Goal: Task Accomplishment & Management: Use online tool/utility

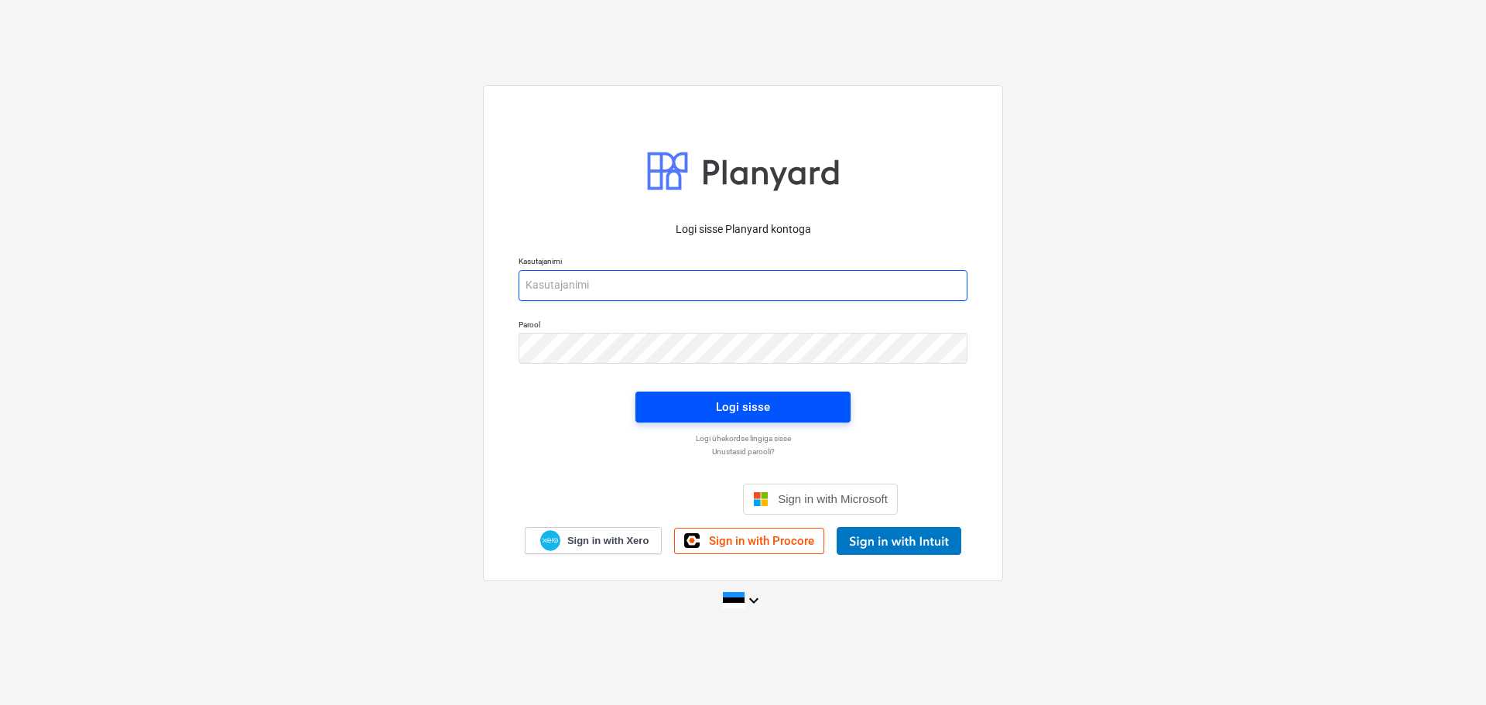
type input "[EMAIL_ADDRESS][DOMAIN_NAME]"
click at [797, 411] on span "Logi sisse" at bounding box center [743, 407] width 178 height 20
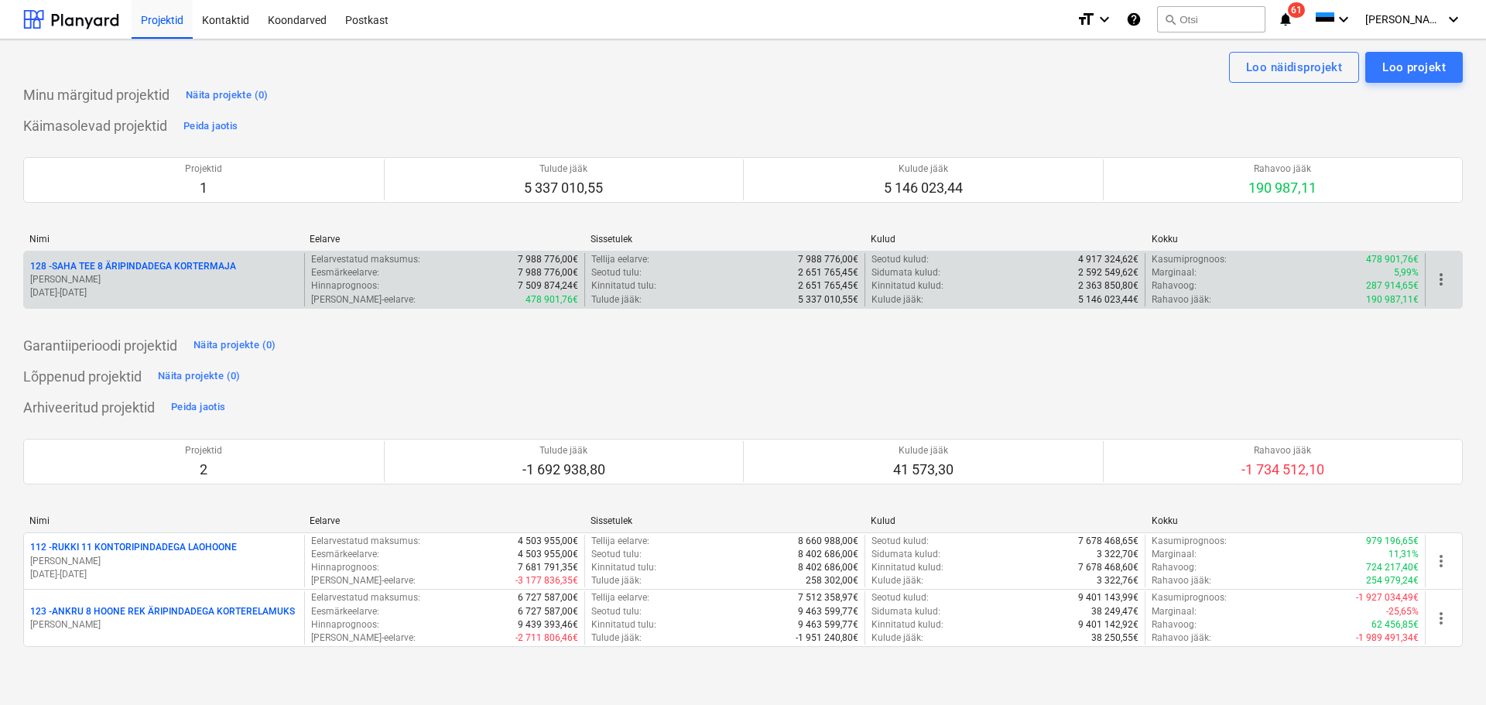
click at [266, 268] on div "128 - SAHA TEE 8 ÄRIPINDADEGA KORTERMAJA" at bounding box center [164, 266] width 268 height 13
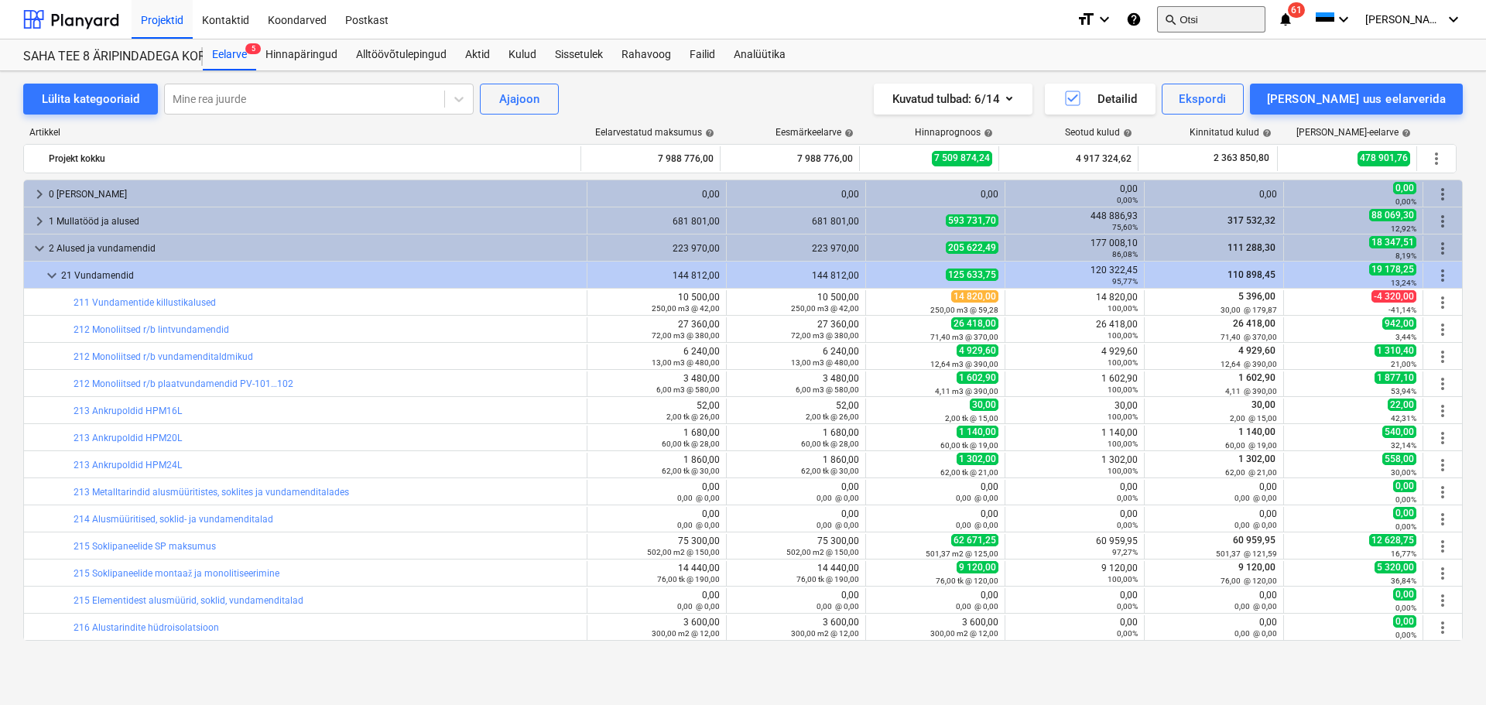
click at [1209, 13] on button "search Otsi" at bounding box center [1211, 19] width 108 height 26
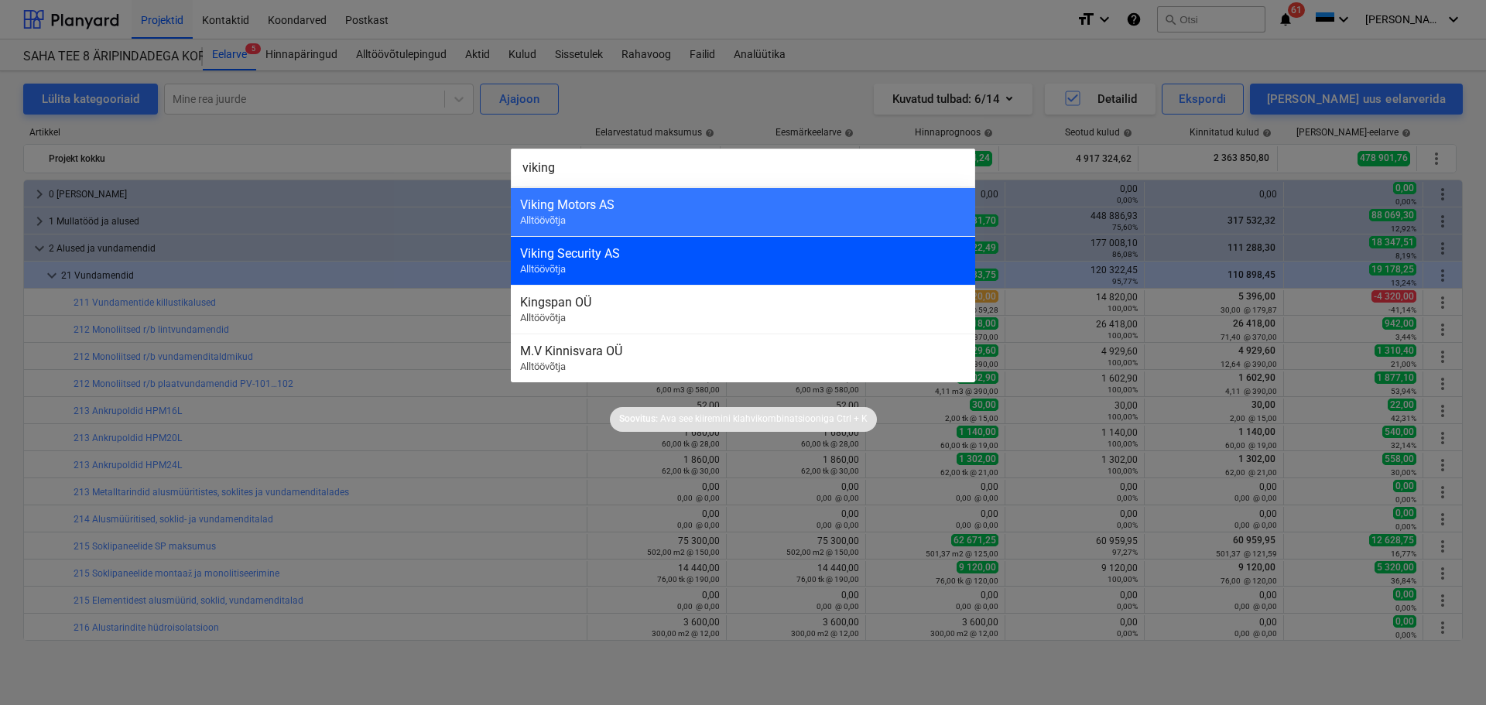
type input "viking"
click at [697, 263] on div "Viking Security AS Alltöövõtja" at bounding box center [743, 260] width 464 height 49
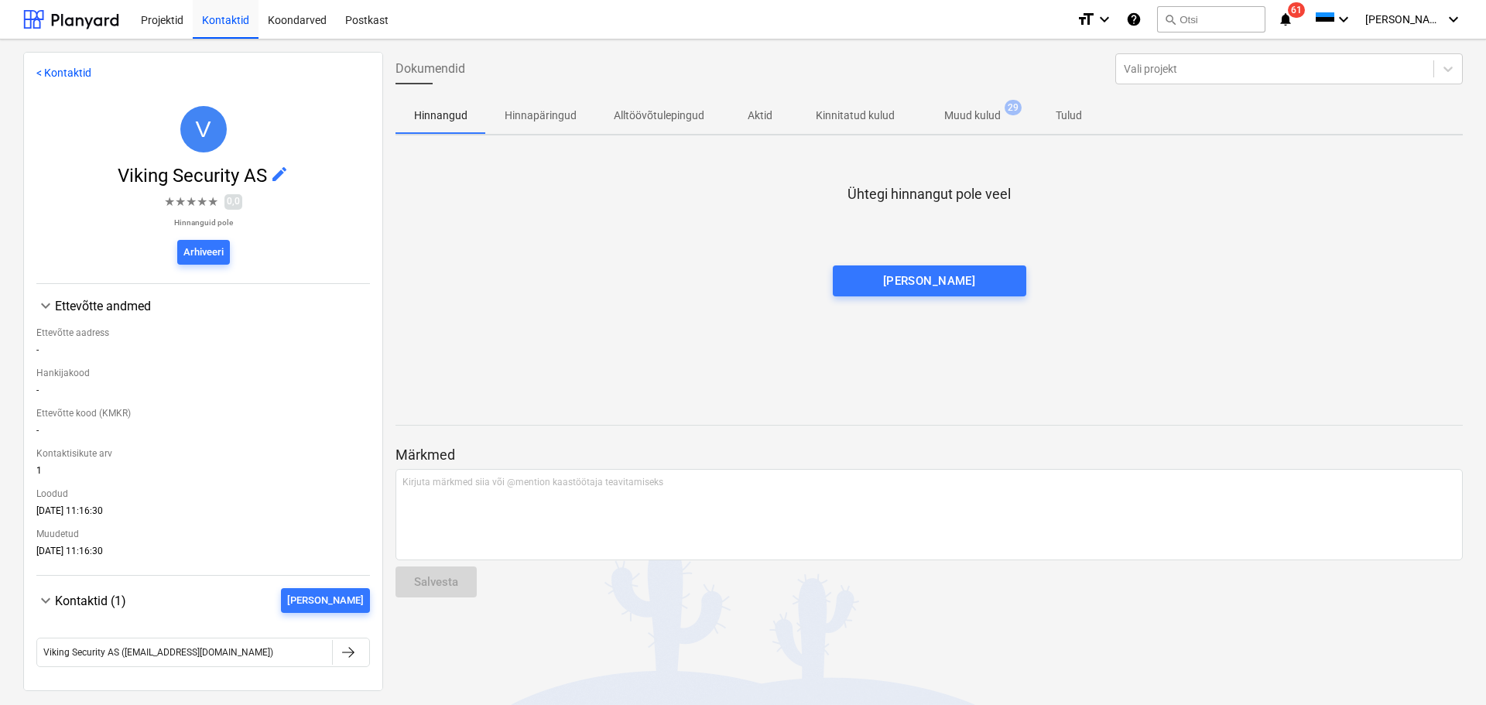
click at [987, 122] on p "Muud kulud" at bounding box center [972, 116] width 56 height 16
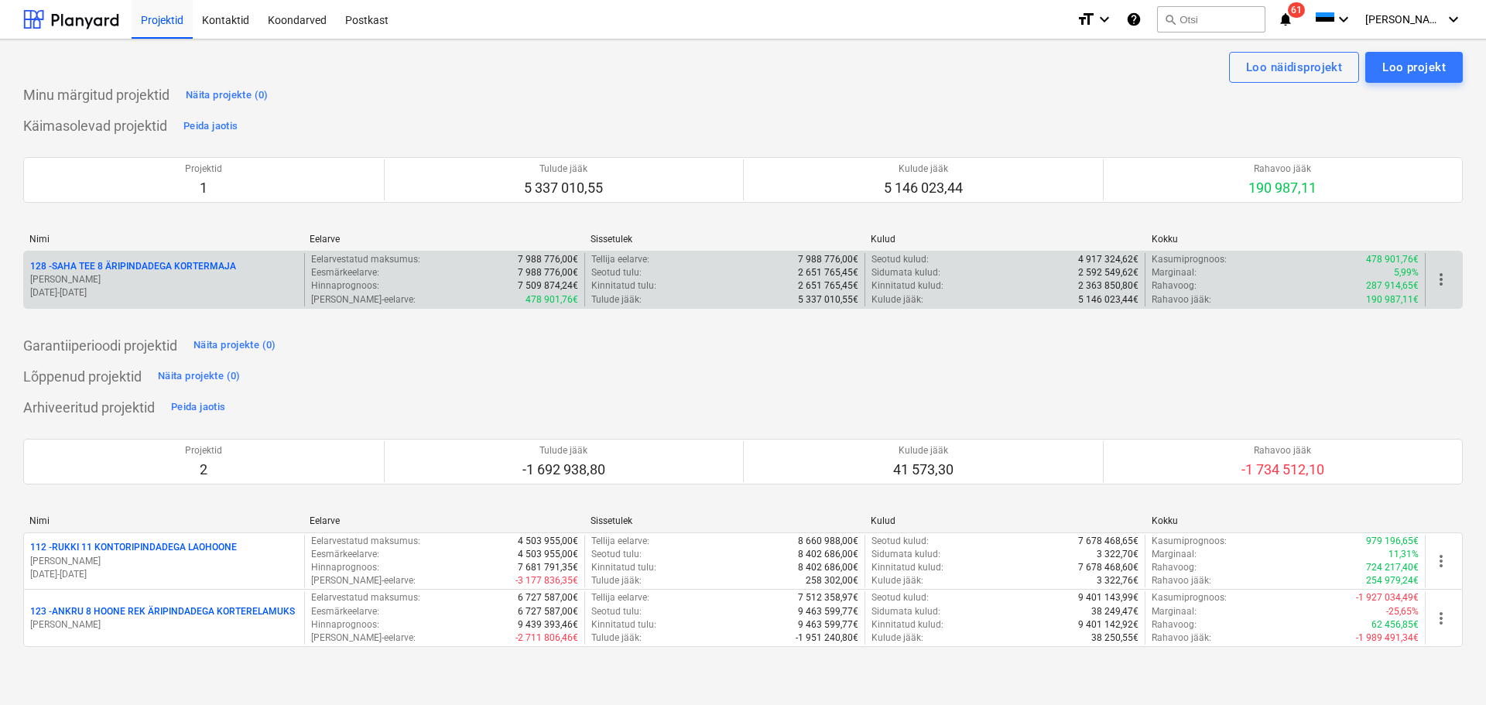
click at [149, 286] on p "[DATE] - [DATE]" at bounding box center [164, 292] width 268 height 13
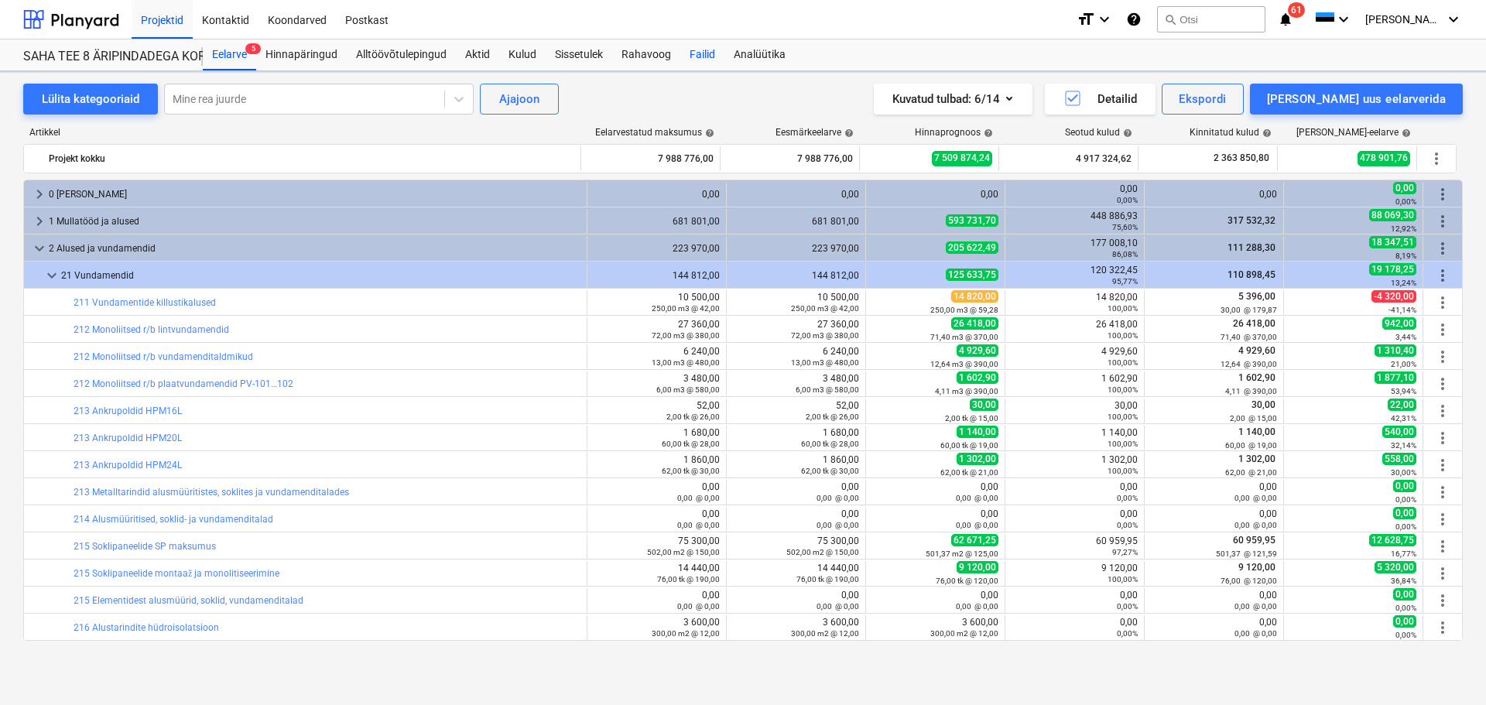
click at [692, 55] on div "Failid" at bounding box center [702, 54] width 44 height 31
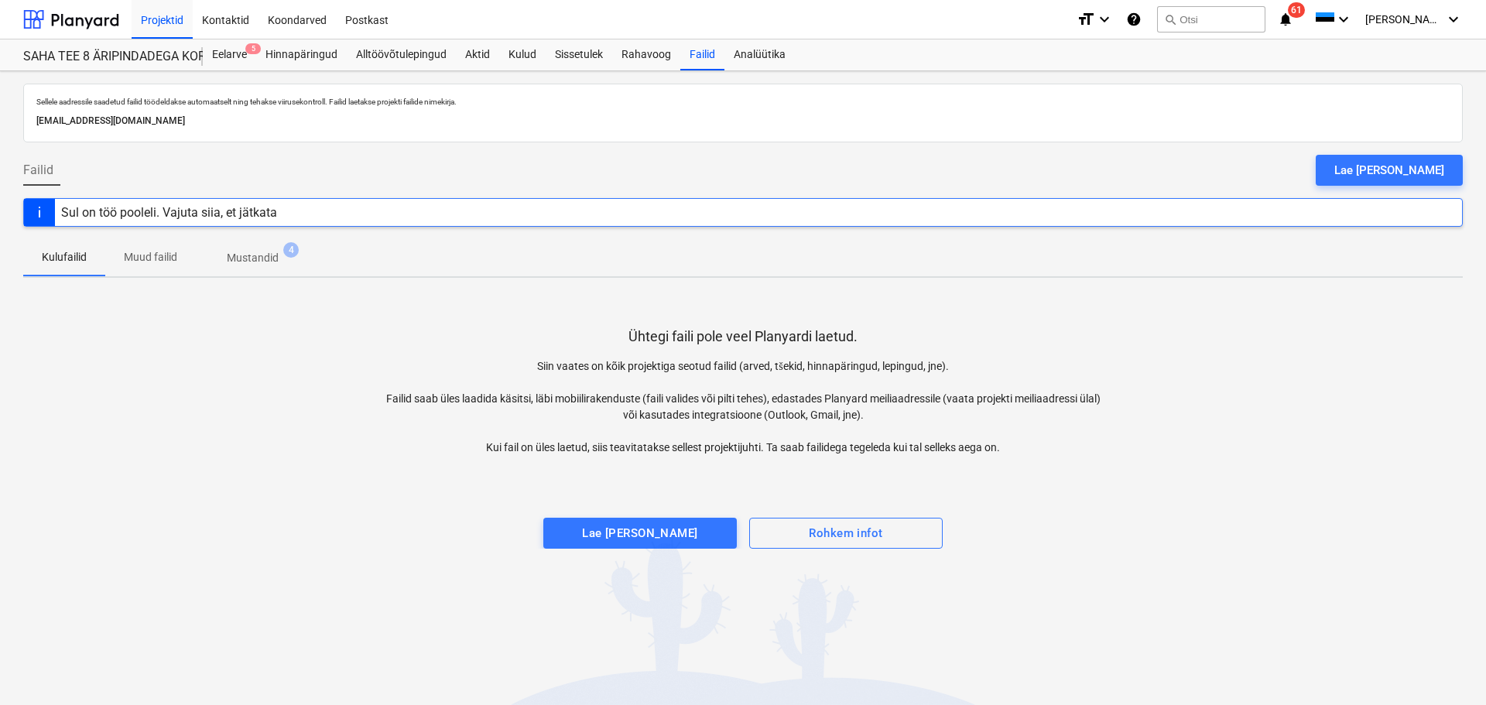
drag, startPoint x: 1410, startPoint y: 172, endPoint x: 1415, endPoint y: 153, distance: 19.3
click at [1410, 172] on div "Lae [PERSON_NAME]" at bounding box center [1389, 170] width 110 height 20
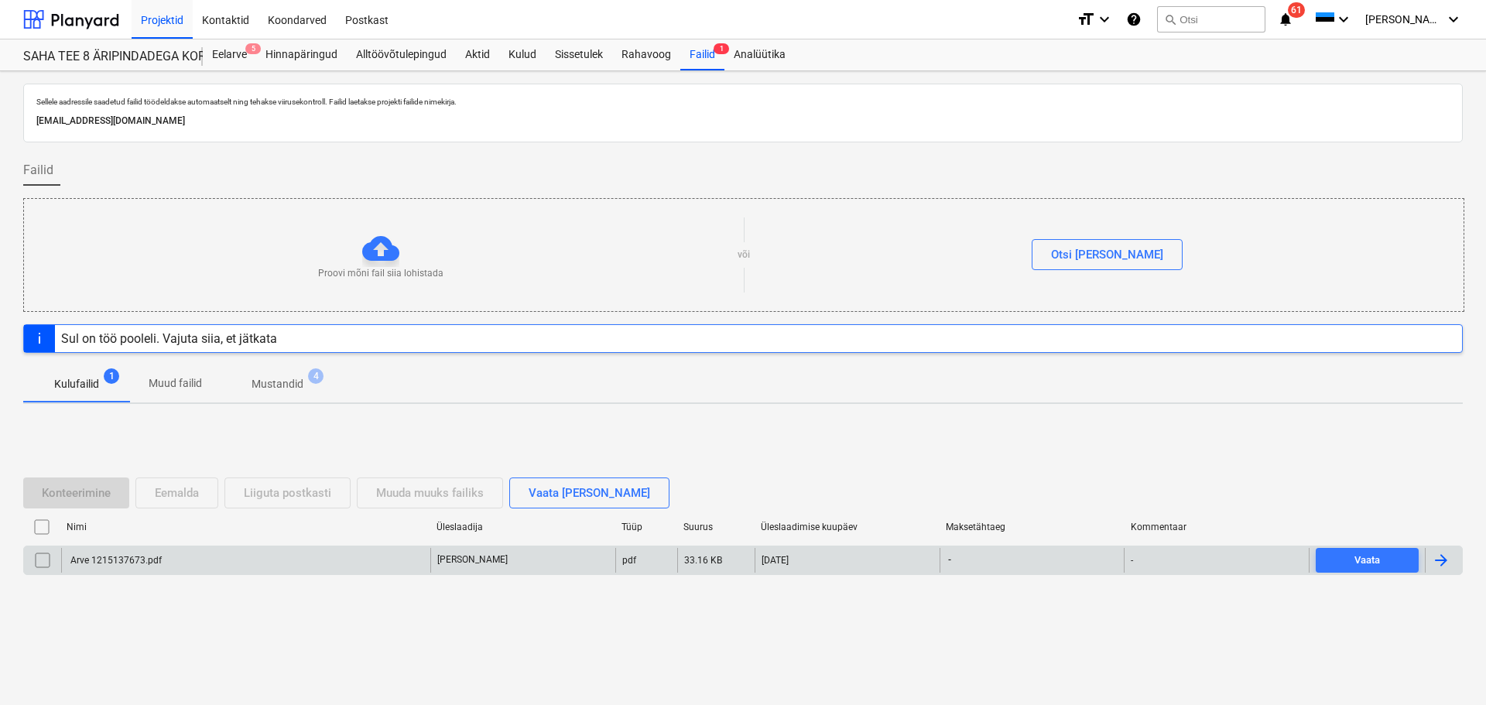
click at [908, 564] on div "[DATE]" at bounding box center [846, 560] width 185 height 25
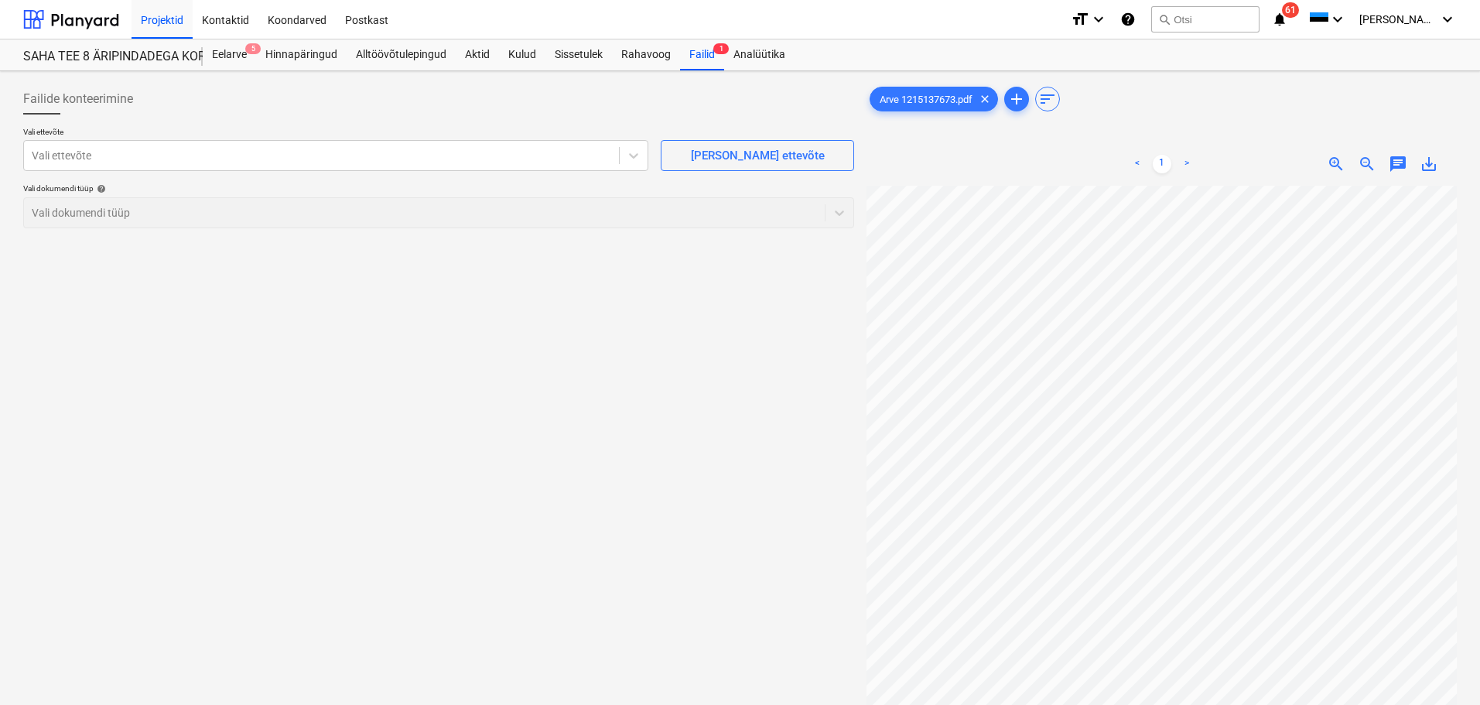
click at [1389, 159] on span "chat" at bounding box center [1398, 164] width 19 height 19
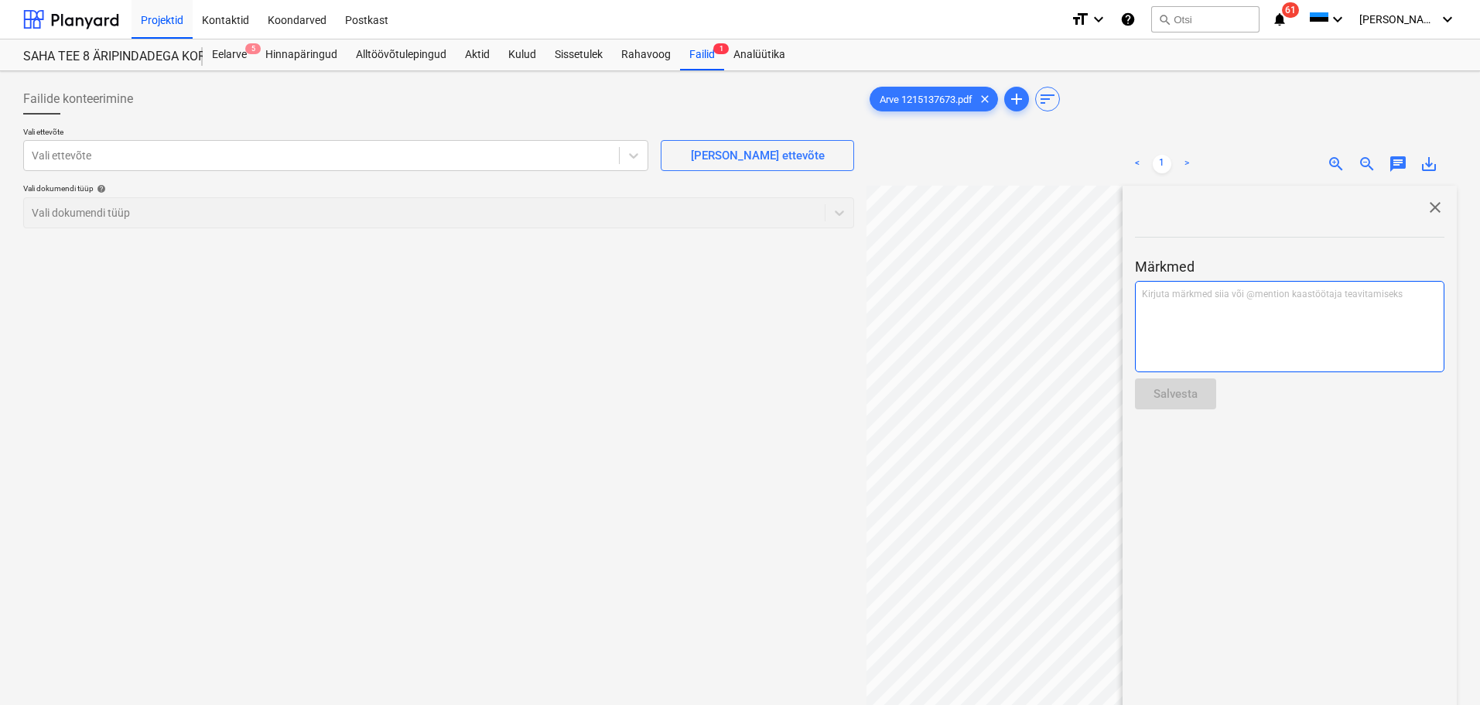
click at [1294, 320] on div "Kirjuta märkmed siia või @mention kaastöötaja teavitamiseks ﻿" at bounding box center [1289, 326] width 309 height 91
click at [1171, 392] on div "Salvesta" at bounding box center [1176, 394] width 44 height 20
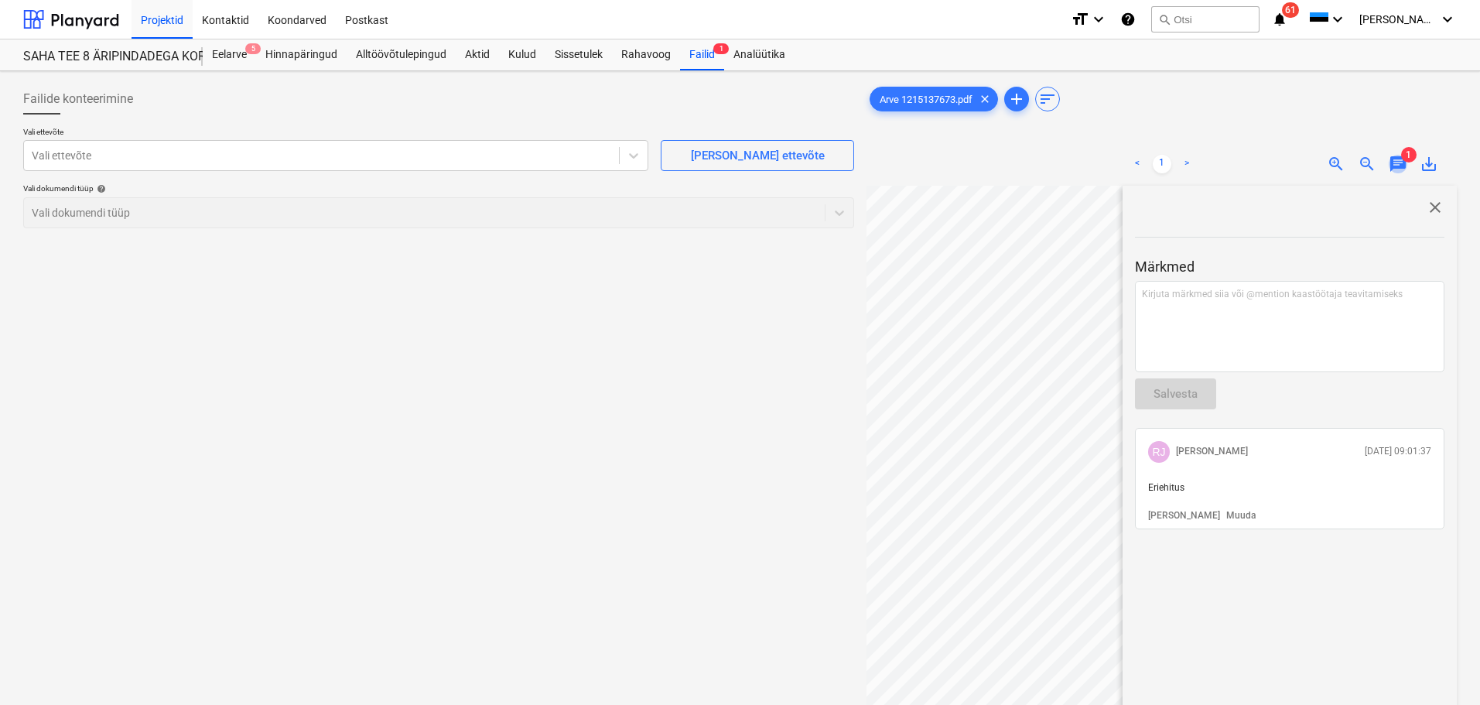
click at [1391, 165] on span "chat" at bounding box center [1398, 164] width 19 height 19
